Goal: Task Accomplishment & Management: Use online tool/utility

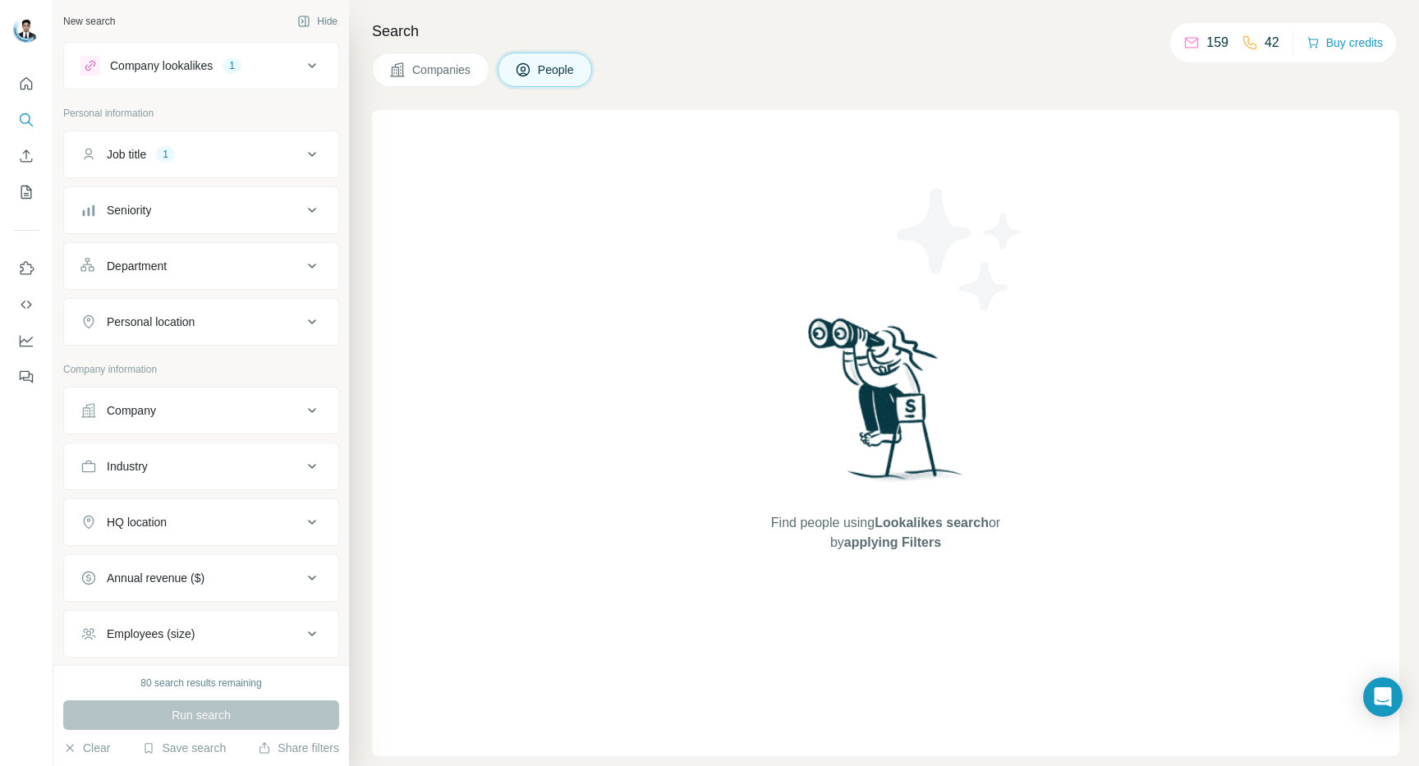
scroll to position [2, 0]
click at [117, 515] on button "HQ location" at bounding box center [201, 521] width 274 height 39
click at [157, 564] on input "text" at bounding box center [202, 565] width 242 height 30
type input "*****"
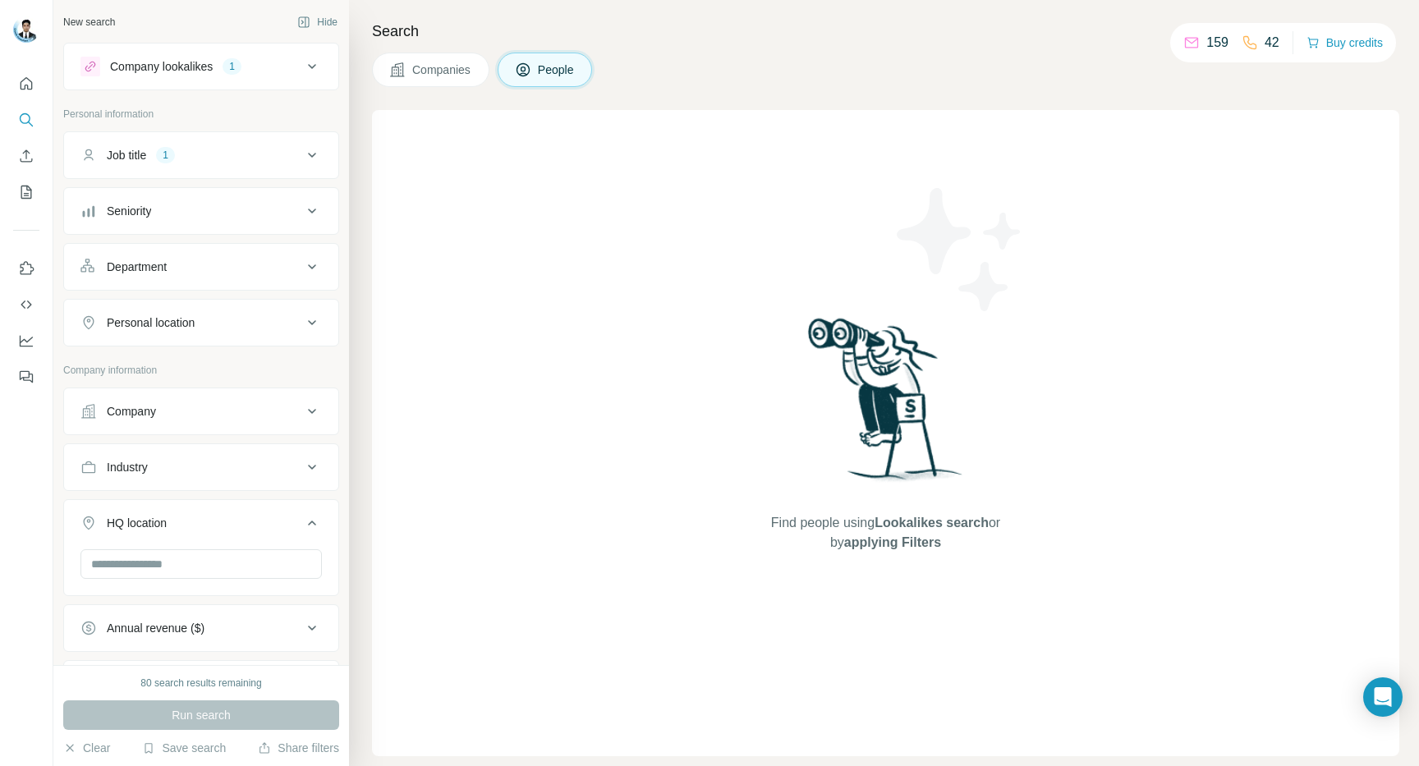
click at [199, 76] on button "Company lookalikes 1" at bounding box center [201, 66] width 274 height 39
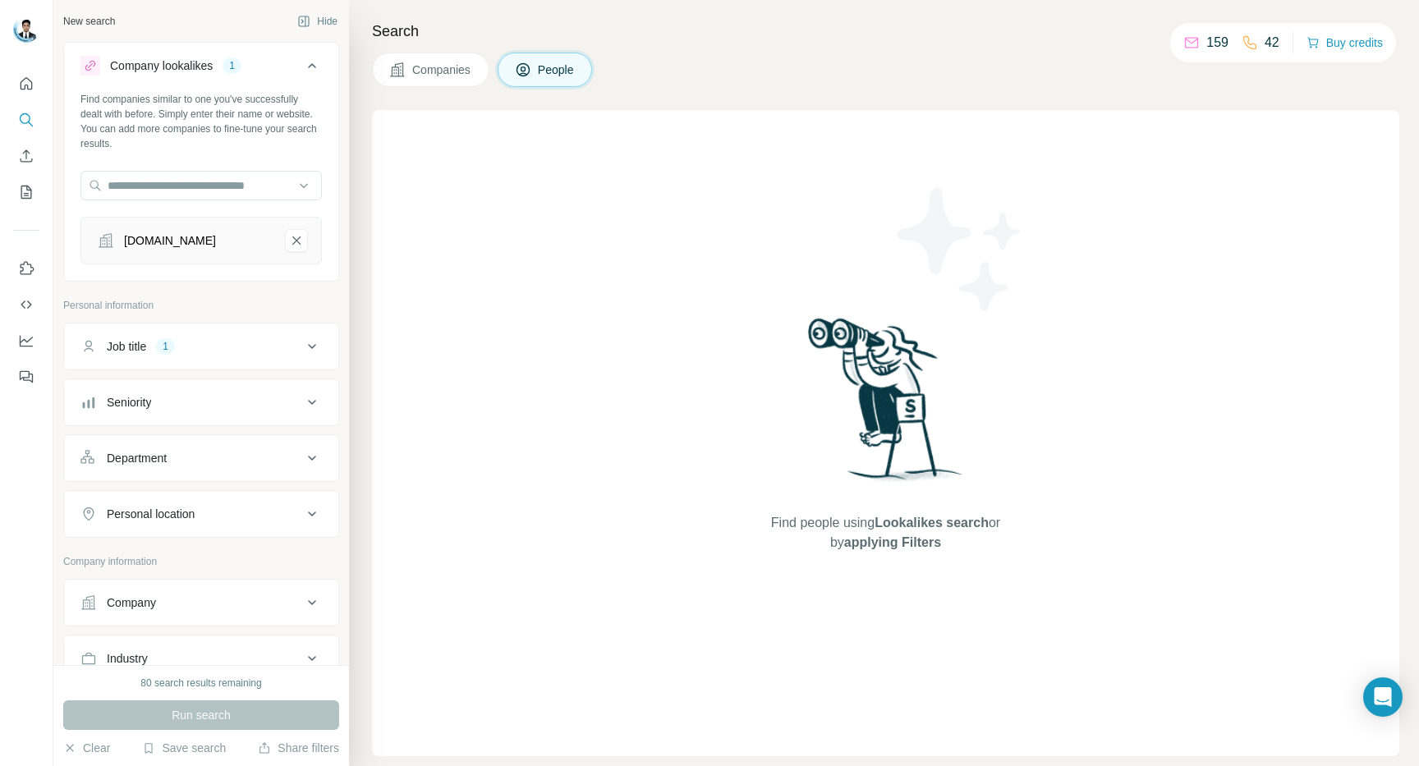
scroll to position [2, 0]
click at [297, 237] on icon "FamilyMart Indonesia-remove-button" at bounding box center [296, 240] width 15 height 16
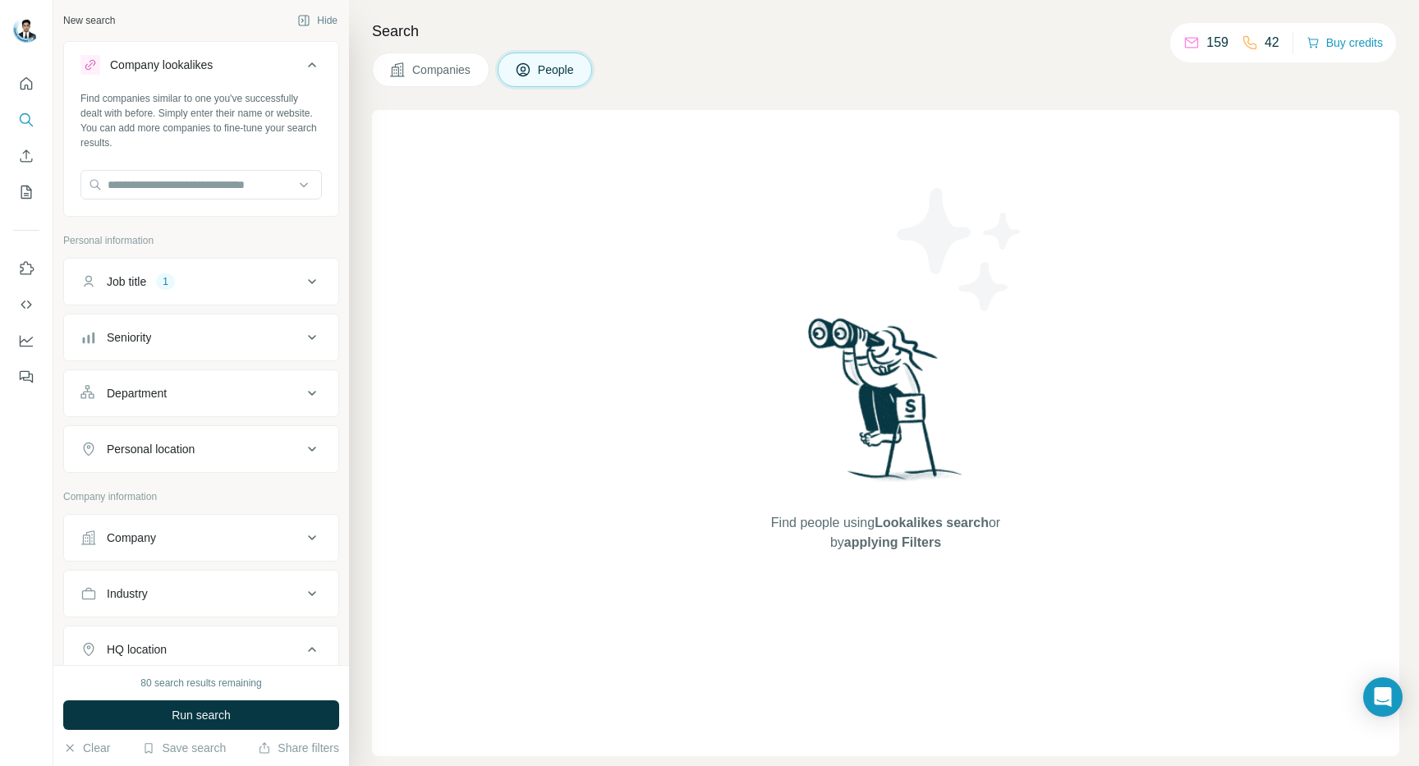
click at [258, 282] on div "Job title 1" at bounding box center [192, 282] width 222 height 16
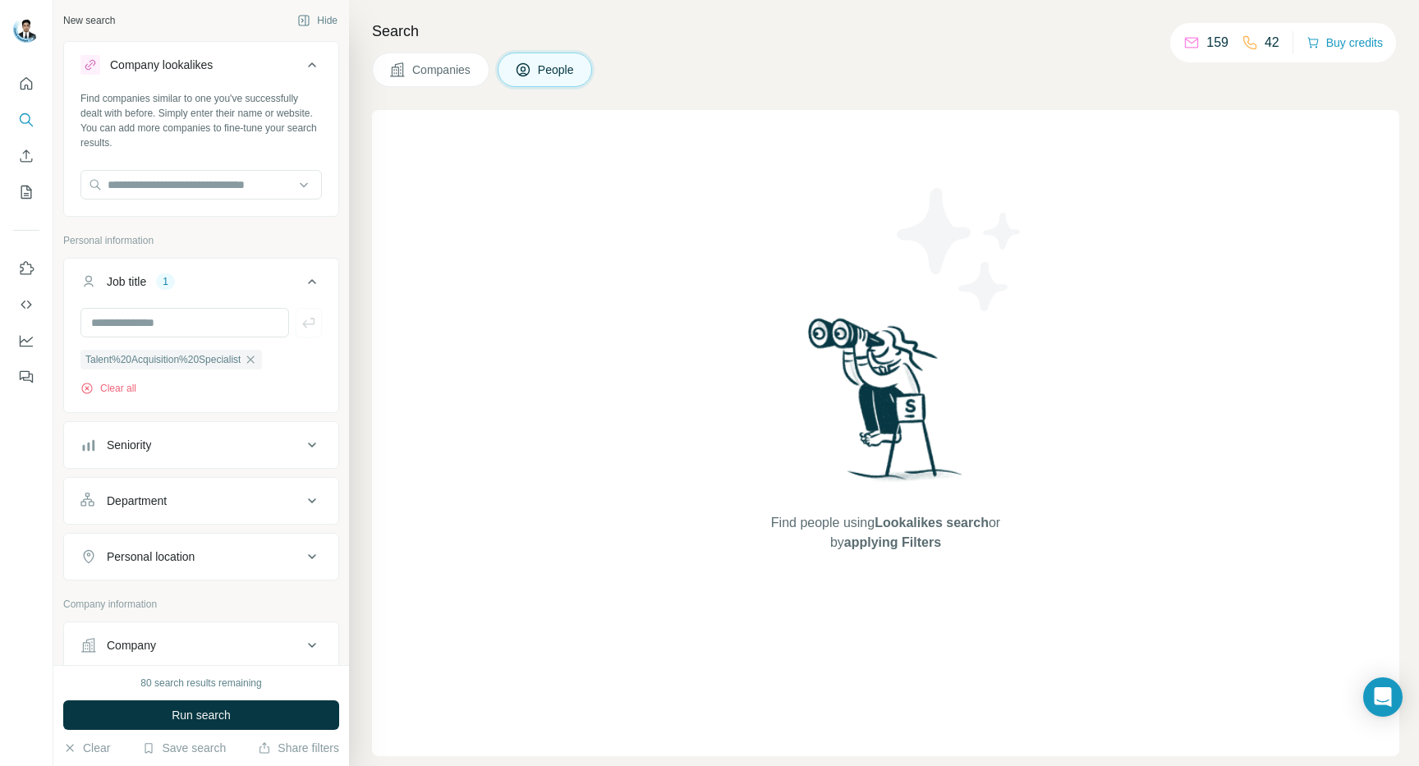
click at [257, 354] on icon "button" at bounding box center [250, 359] width 13 height 13
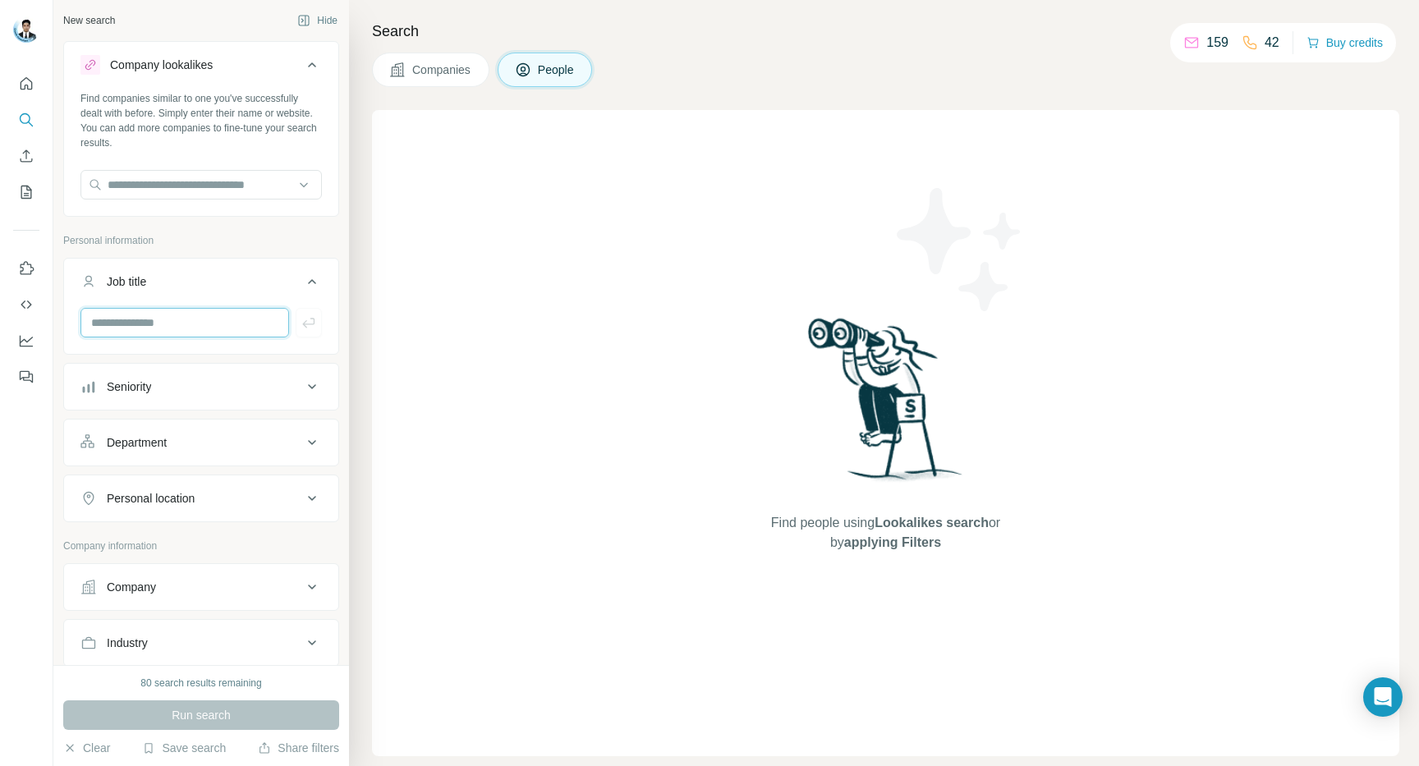
click at [232, 324] on input "text" at bounding box center [185, 323] width 209 height 30
type input "**********"
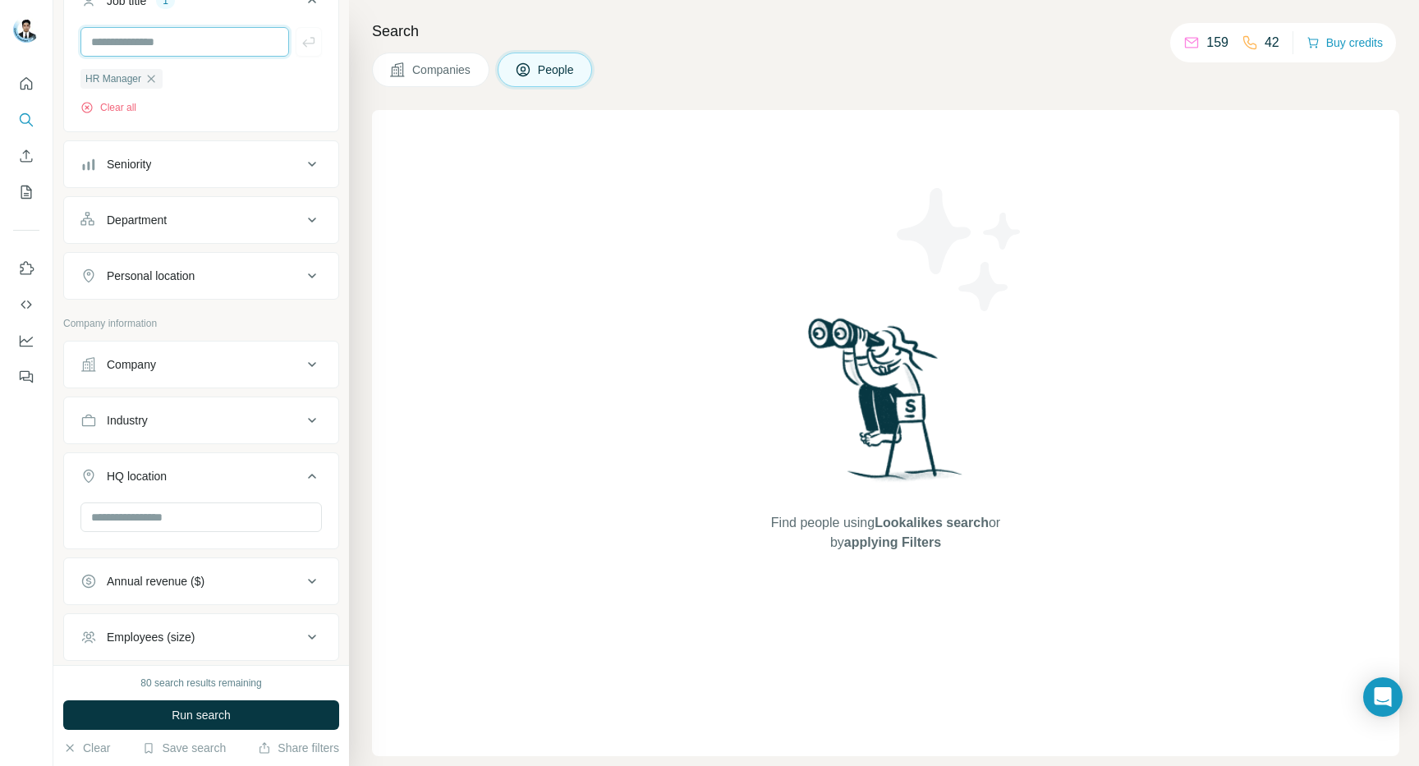
scroll to position [293, 0]
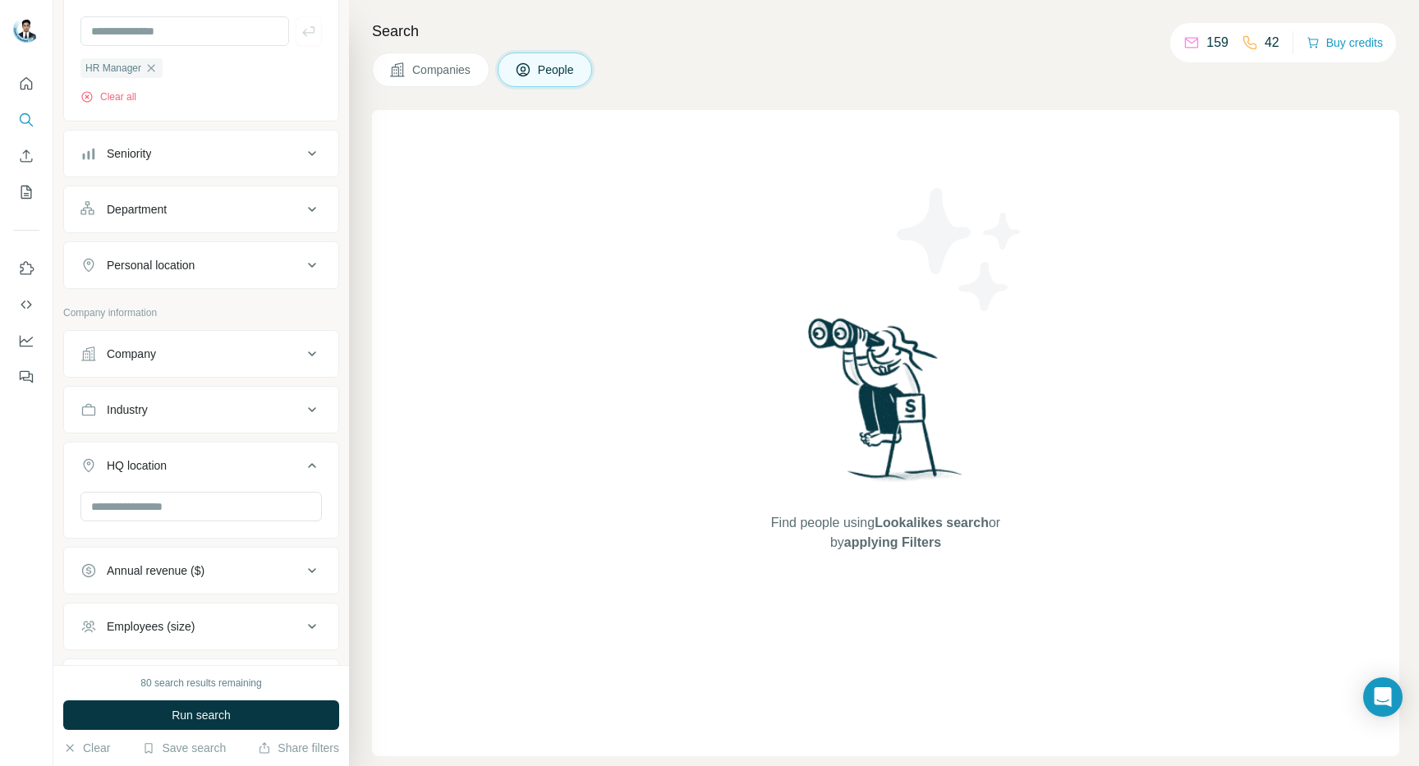
click at [179, 360] on div "Company" at bounding box center [192, 354] width 222 height 16
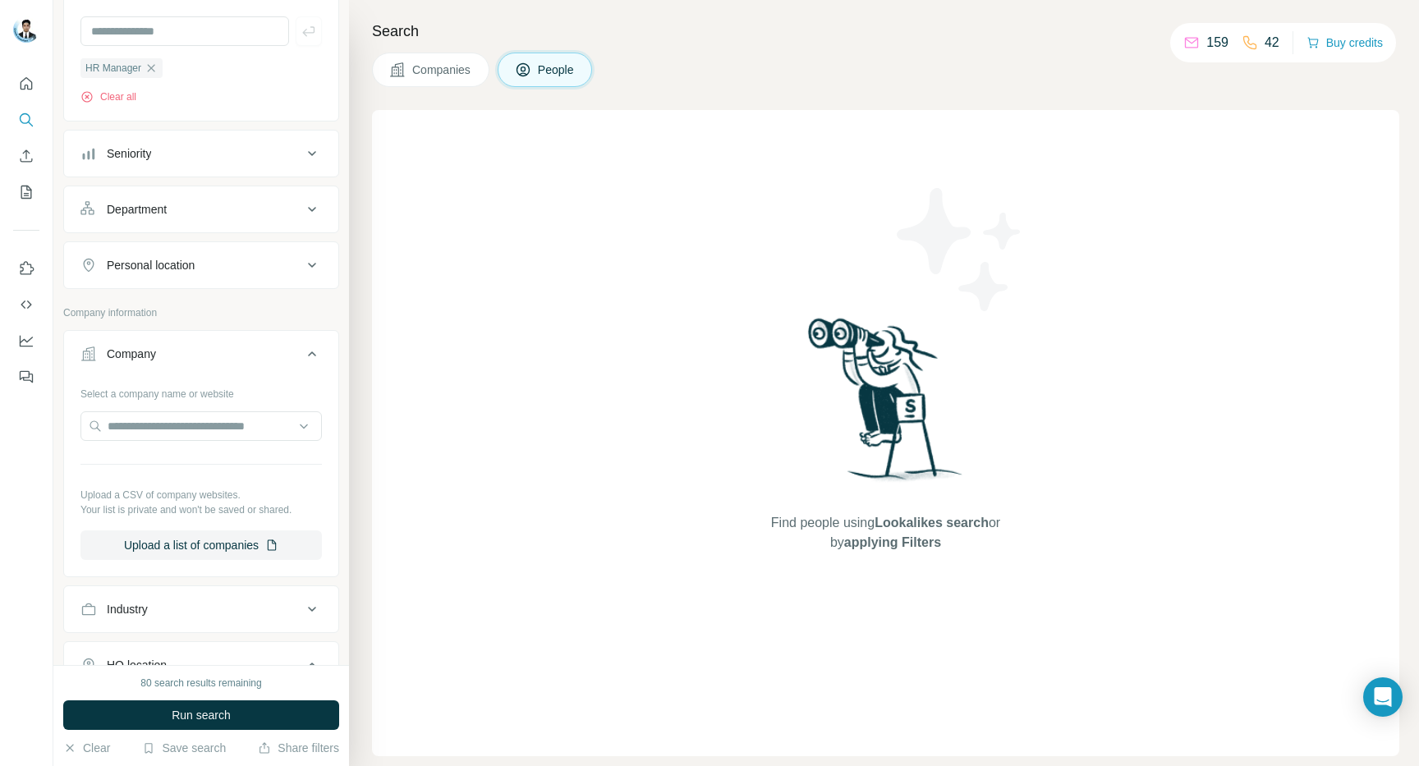
click at [223, 345] on button "Company" at bounding box center [201, 357] width 274 height 46
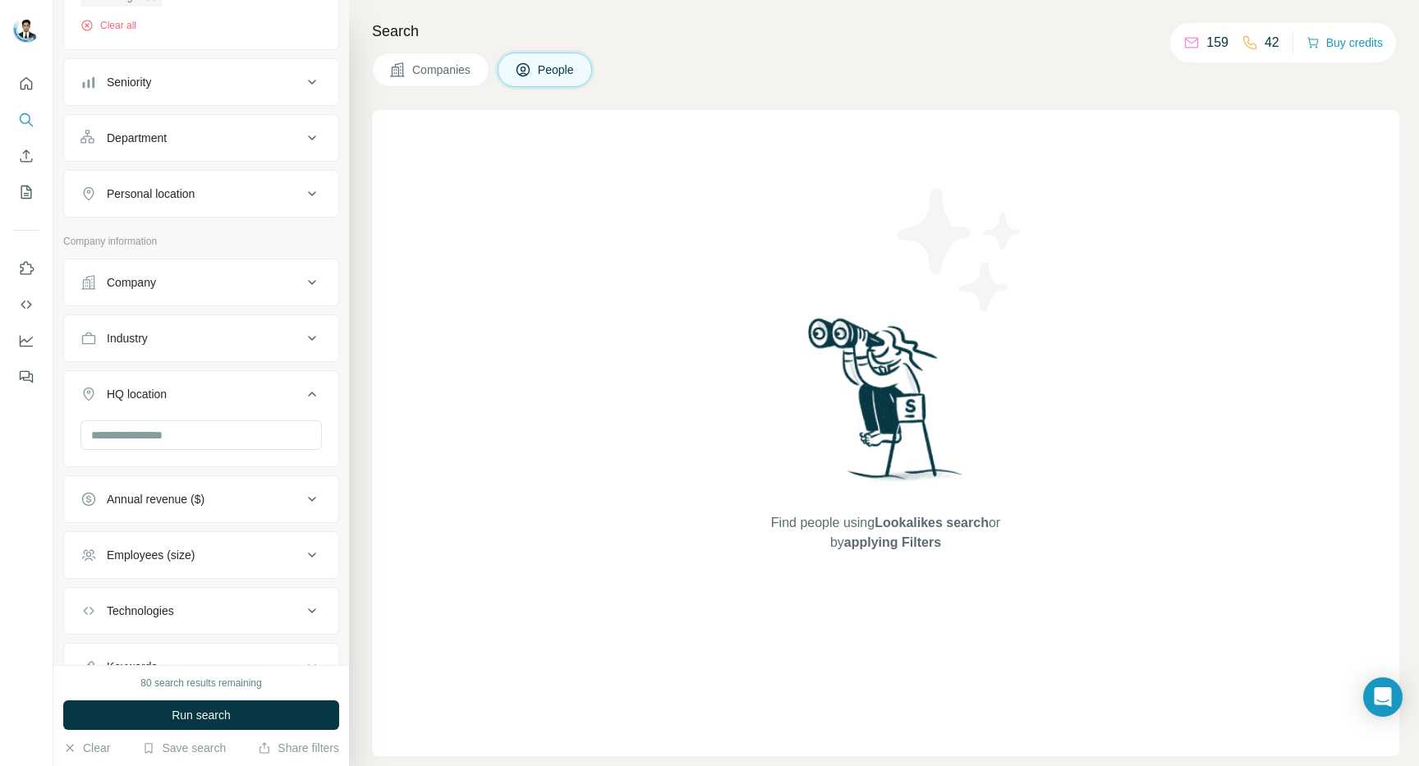
scroll to position [375, 0]
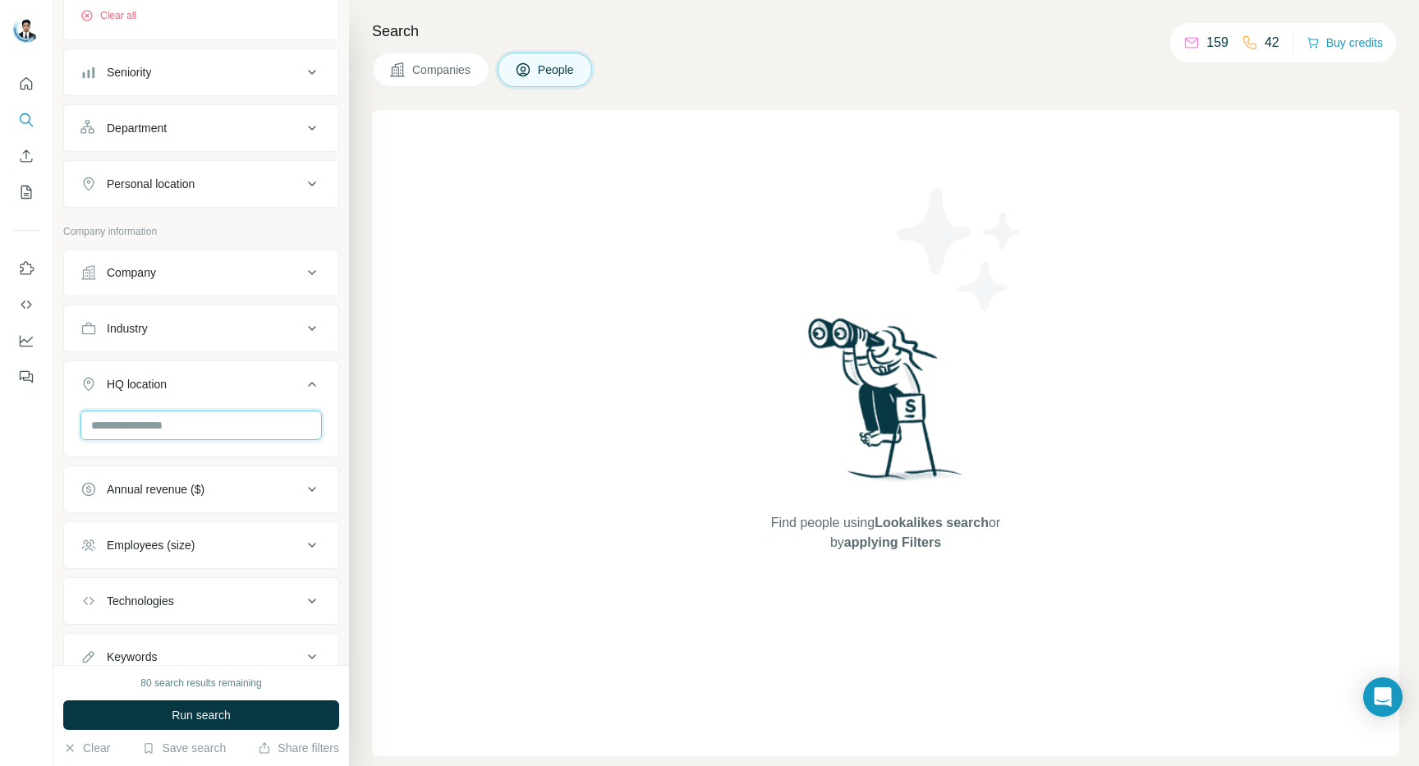
click at [202, 420] on input "text" at bounding box center [202, 426] width 242 height 30
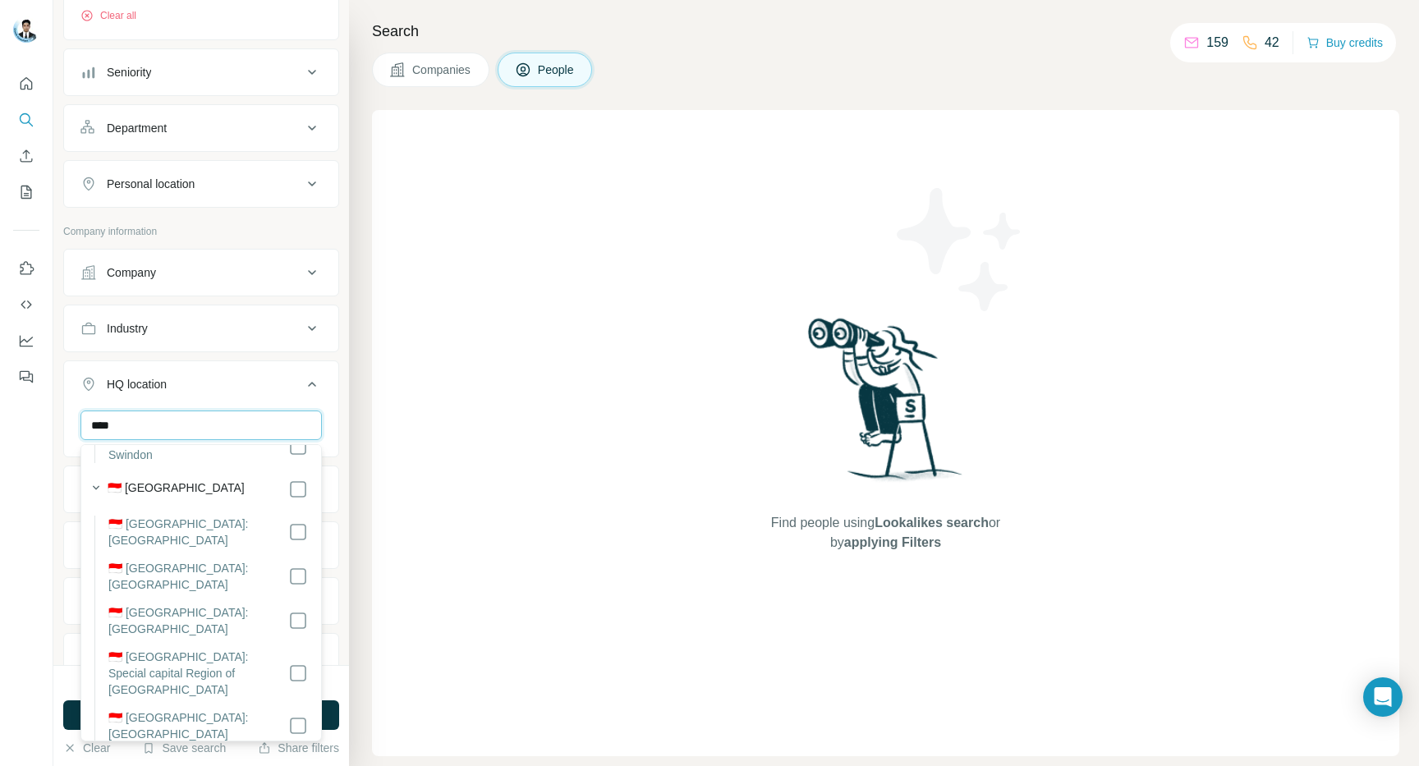
scroll to position [164, 0]
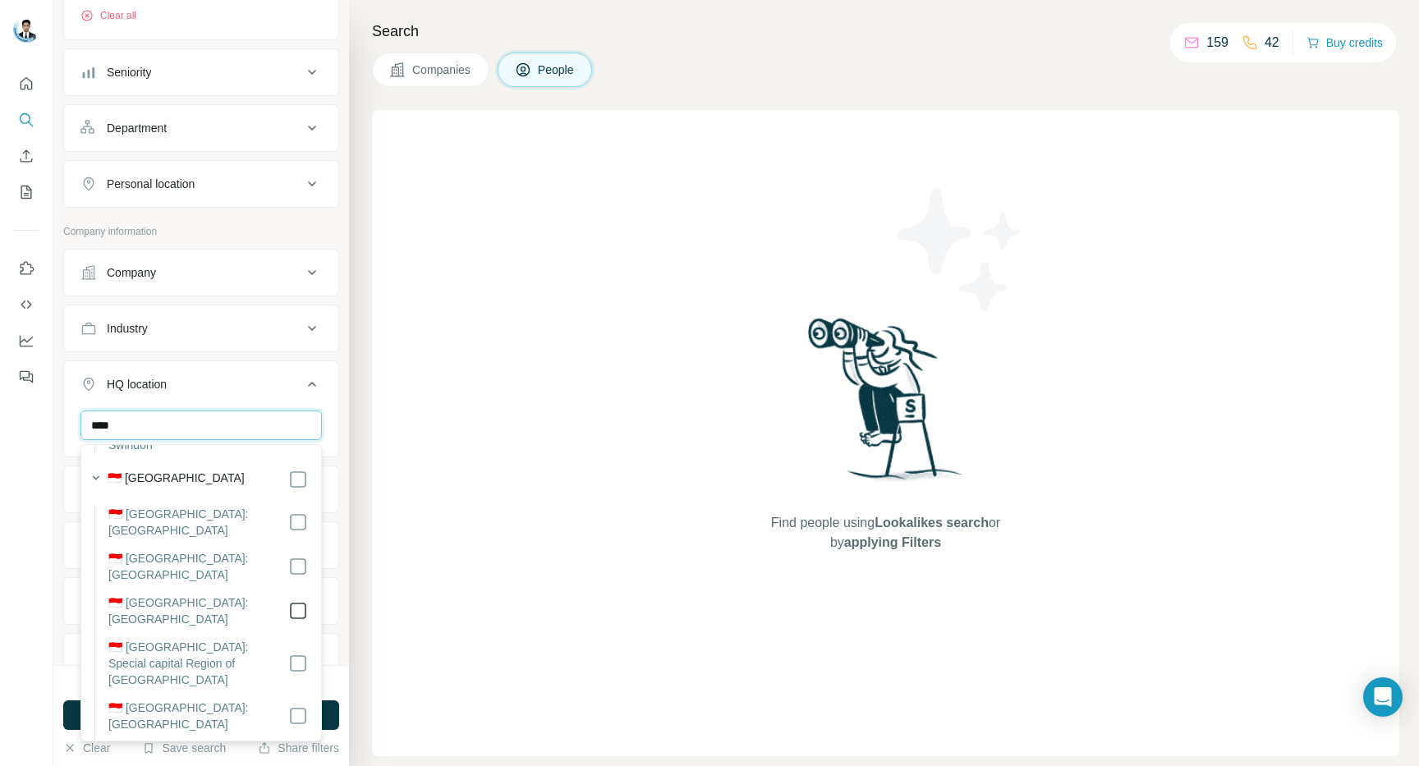
type input "****"
click at [282, 595] on li "🇮🇩 [GEOGRAPHIC_DATA]: [GEOGRAPHIC_DATA]" at bounding box center [201, 617] width 214 height 44
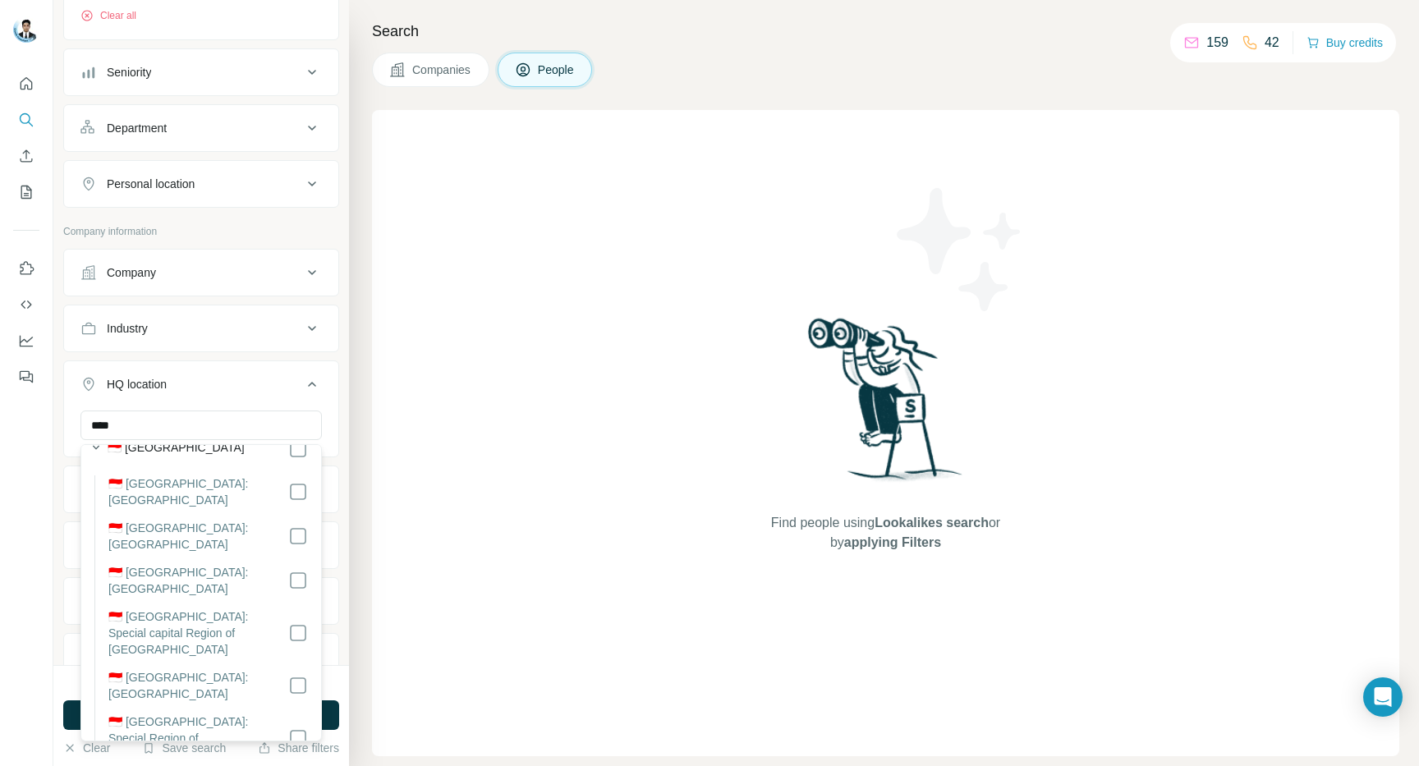
scroll to position [201, 0]
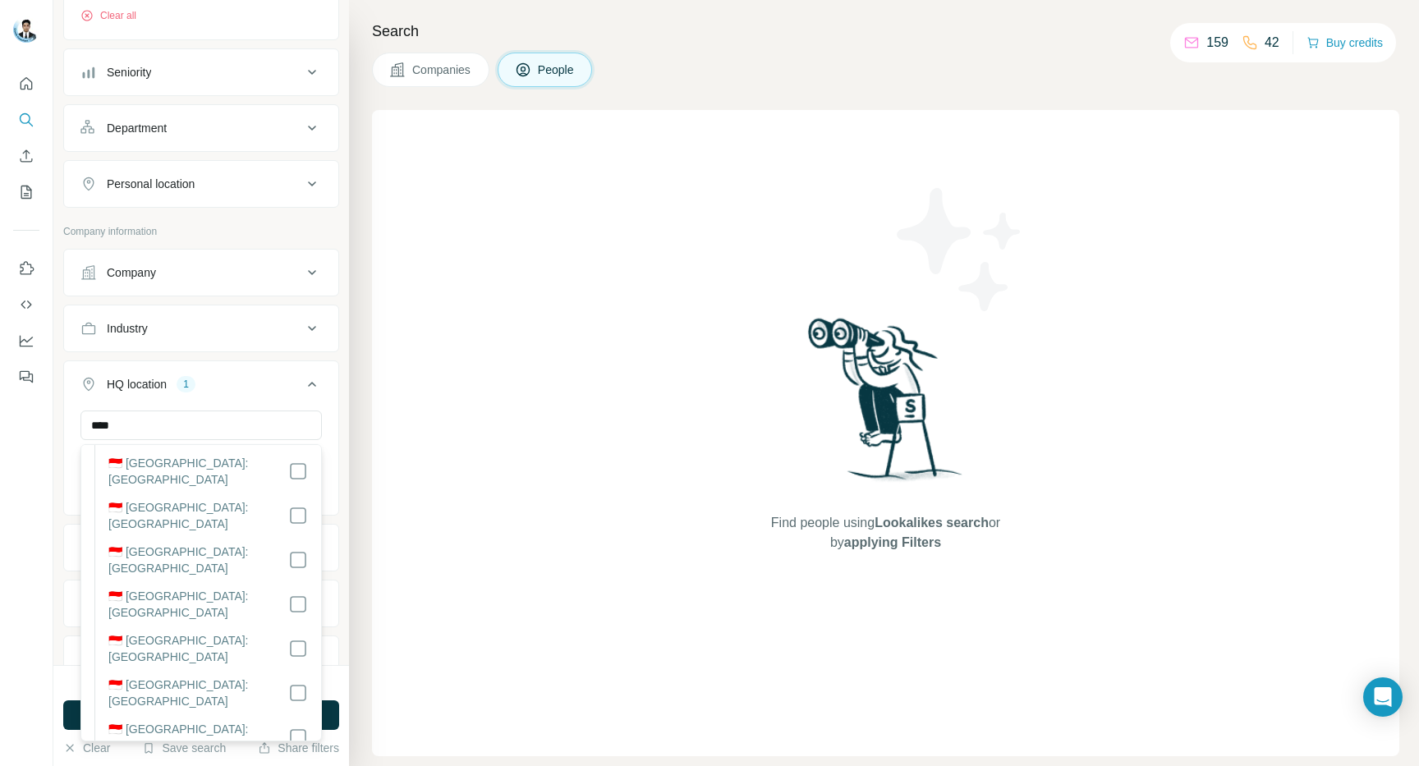
scroll to position [1529, 0]
click at [57, 558] on div "New search Hide Company lookalikes Find companies similar to one you've success…" at bounding box center [201, 332] width 296 height 665
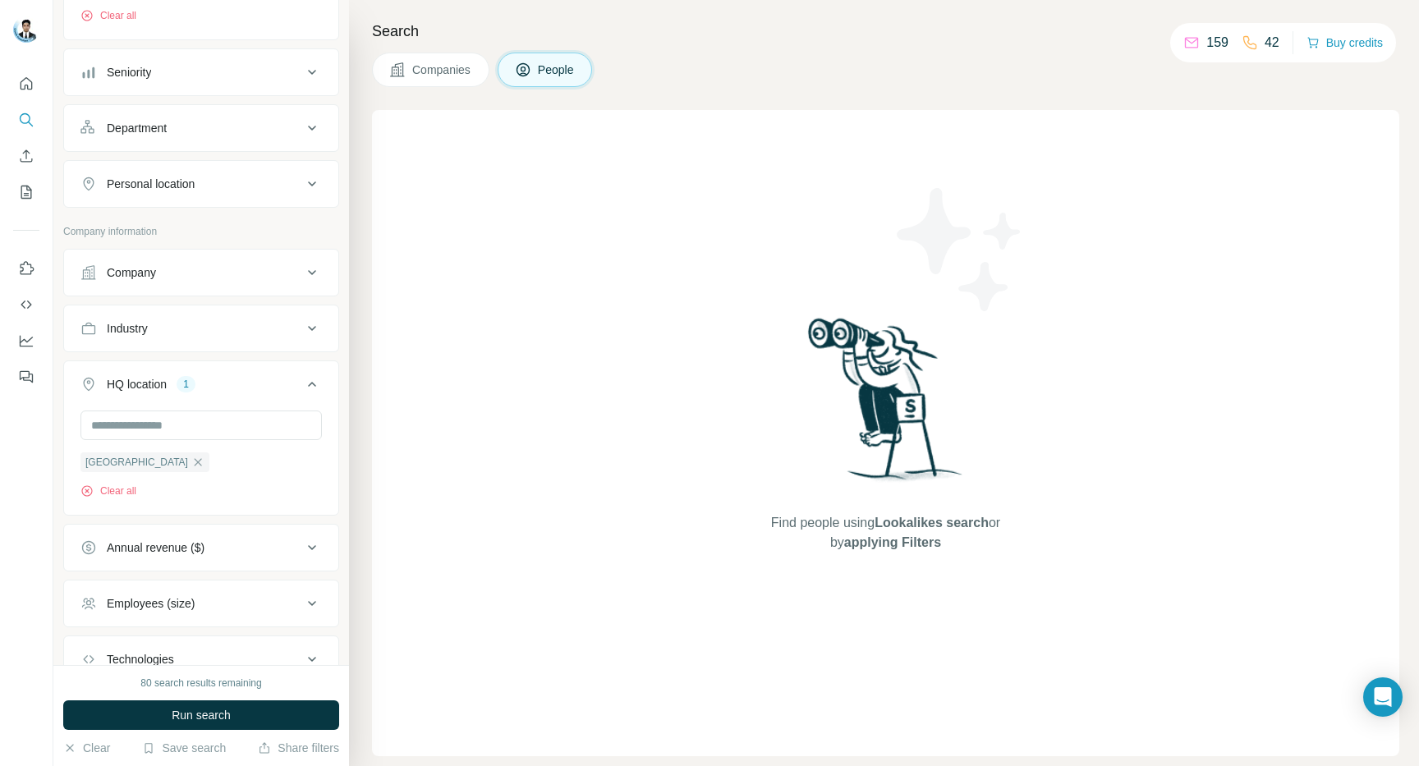
click at [324, 717] on button "Run search" at bounding box center [201, 716] width 276 height 30
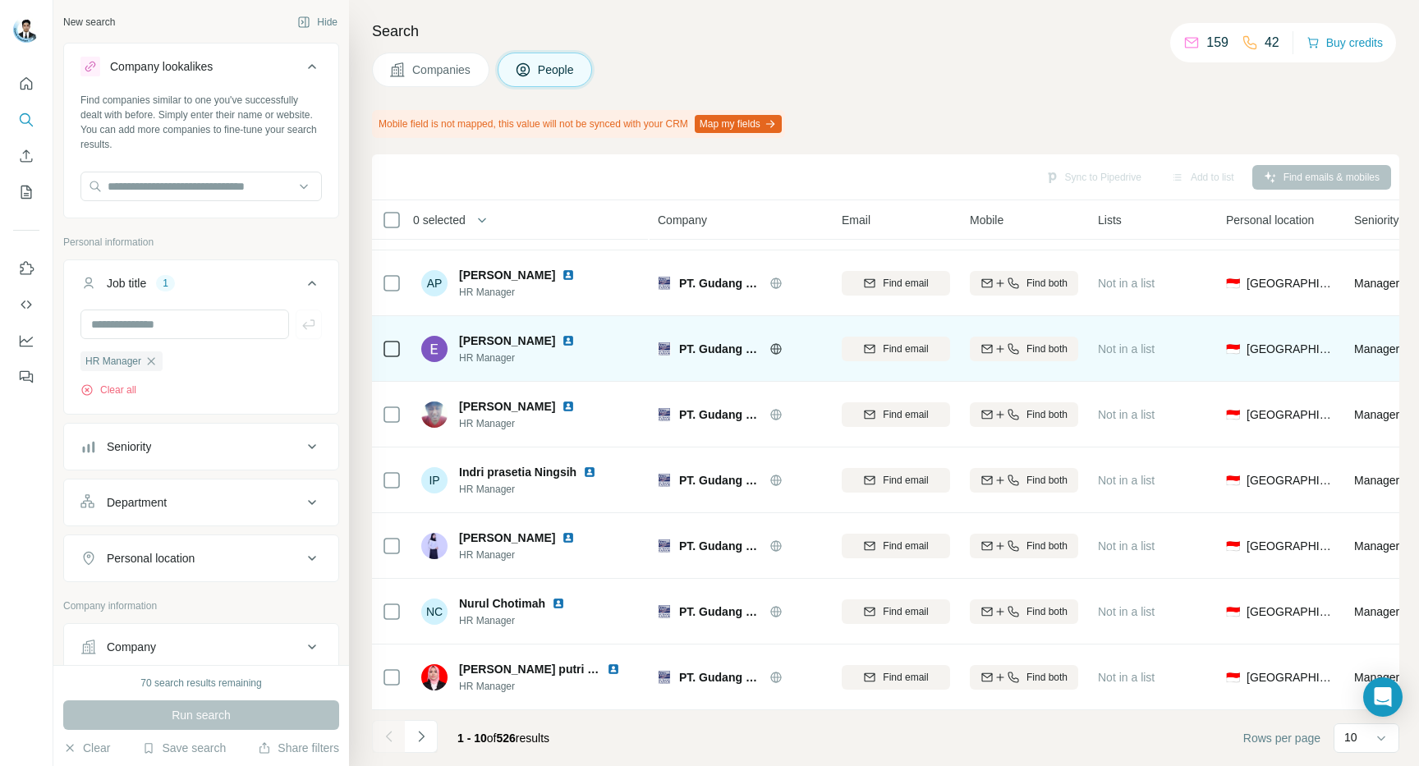
scroll to position [186, 0]
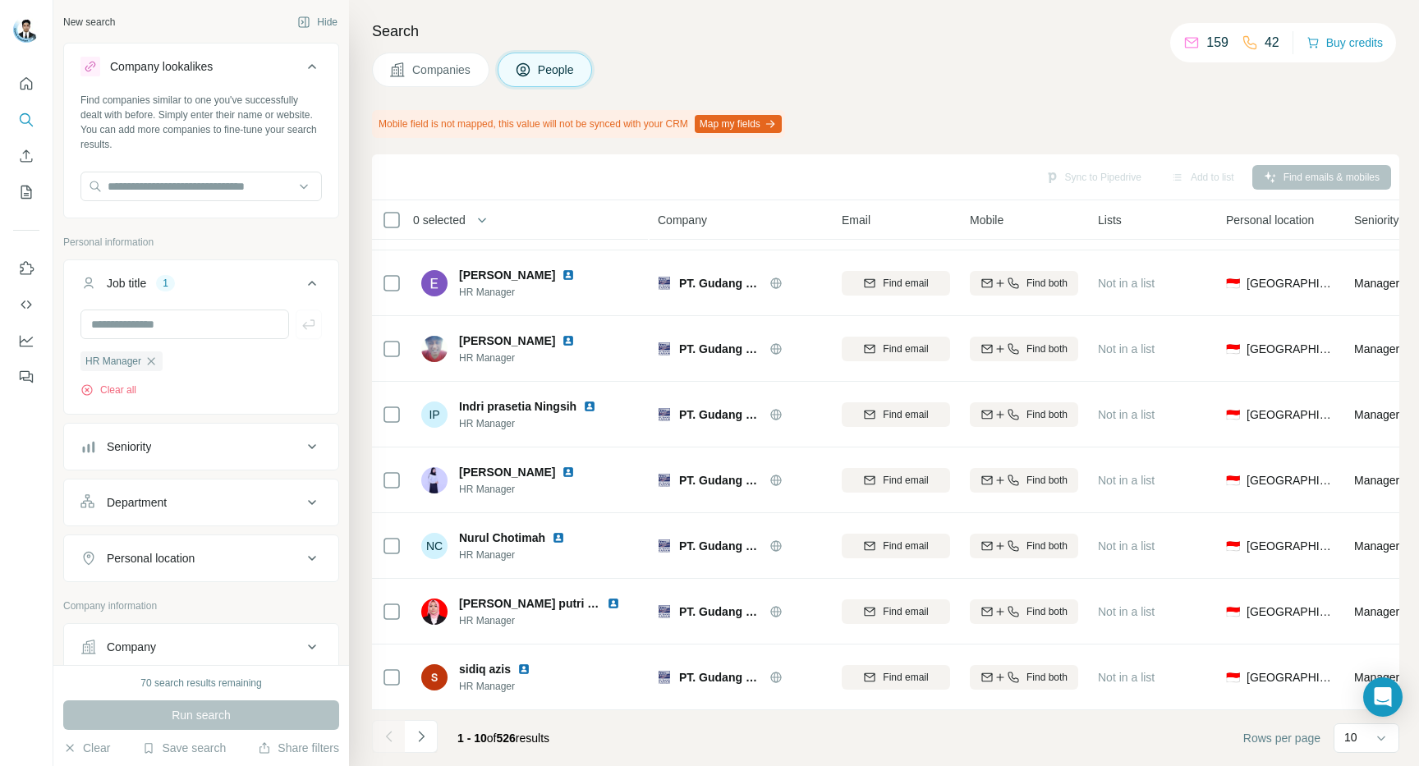
click at [431, 729] on button "Navigate to next page" at bounding box center [421, 736] width 33 height 33
